Goal: Task Accomplishment & Management: Use online tool/utility

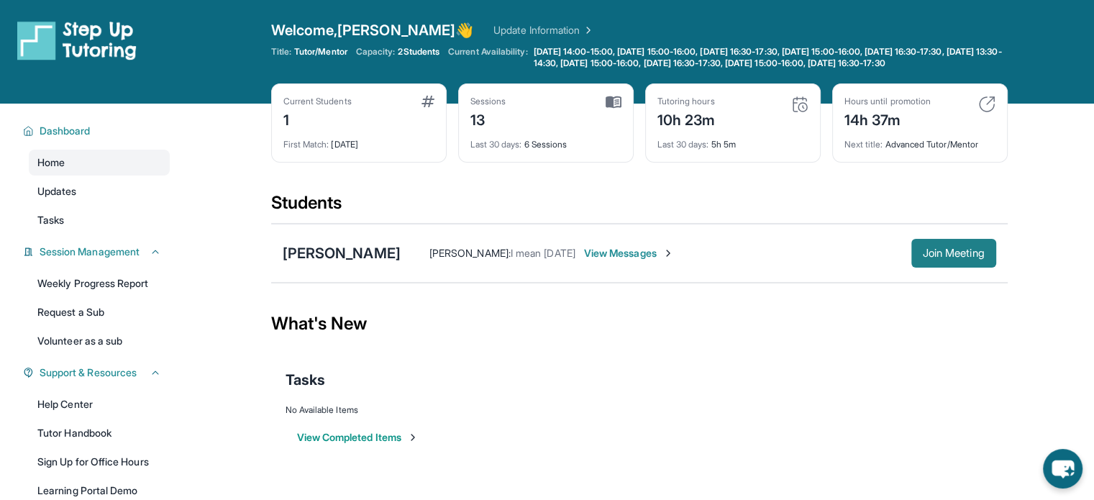
click at [935, 258] on span "Join Meeting" at bounding box center [954, 253] width 62 height 9
click at [955, 258] on span "Join Meeting" at bounding box center [954, 253] width 62 height 9
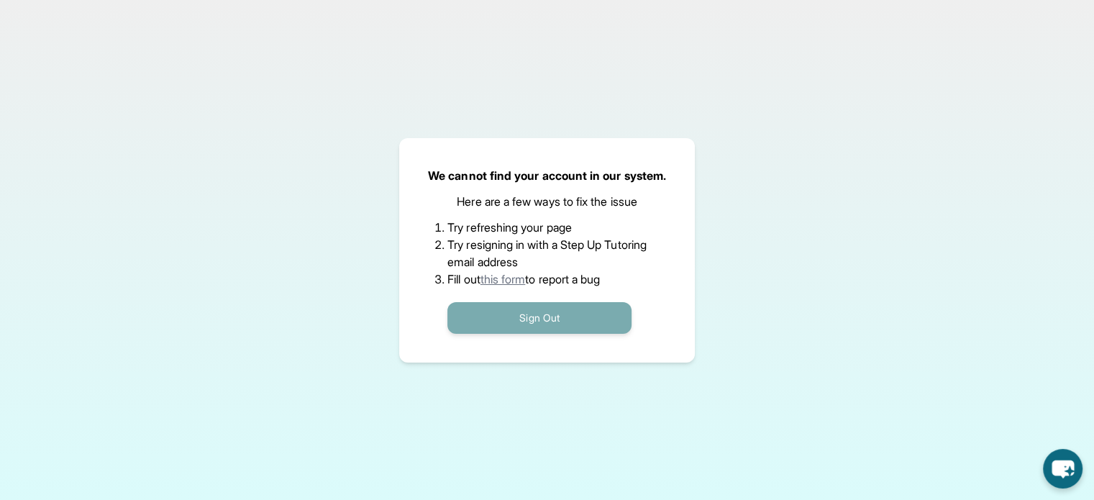
click at [570, 309] on button "Sign Out" at bounding box center [539, 318] width 184 height 32
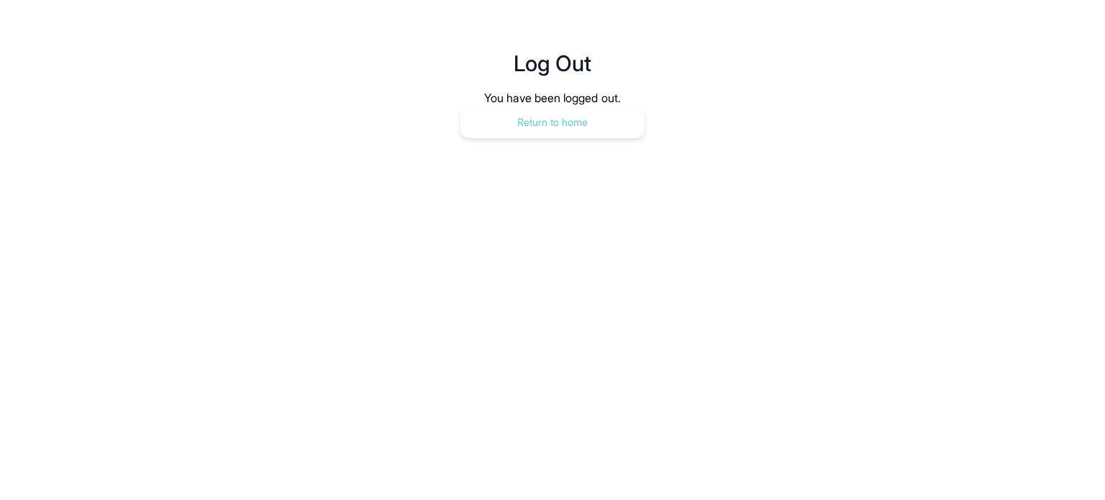
click at [545, 114] on button "Return to home" at bounding box center [552, 122] width 184 height 32
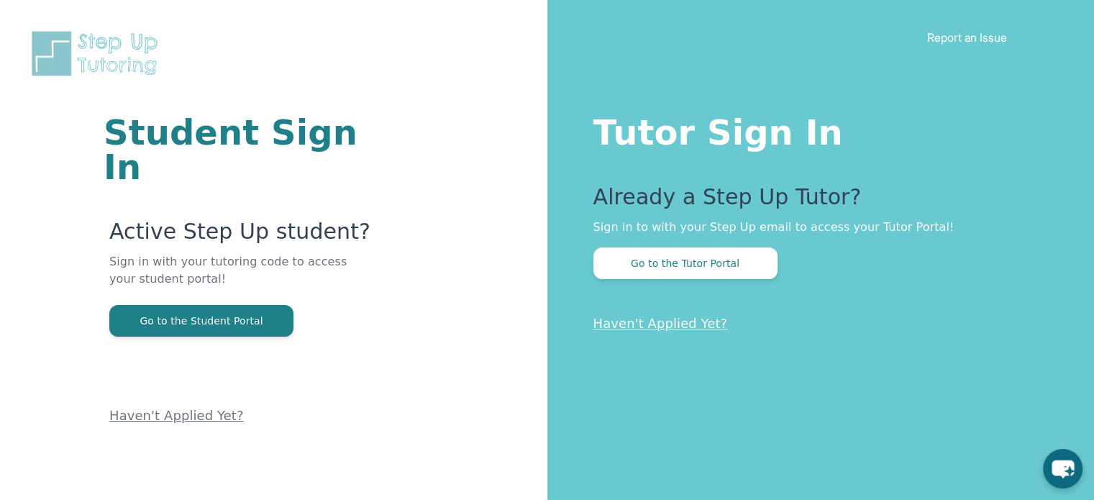
click at [637, 279] on div "Tutor Sign In Already a Step Up Tutor? Sign in to with your Step Up email to ac…" at bounding box center [820, 250] width 547 height 500
click at [637, 275] on button "Go to the Tutor Portal" at bounding box center [685, 263] width 184 height 32
